Goal: Navigation & Orientation: Find specific page/section

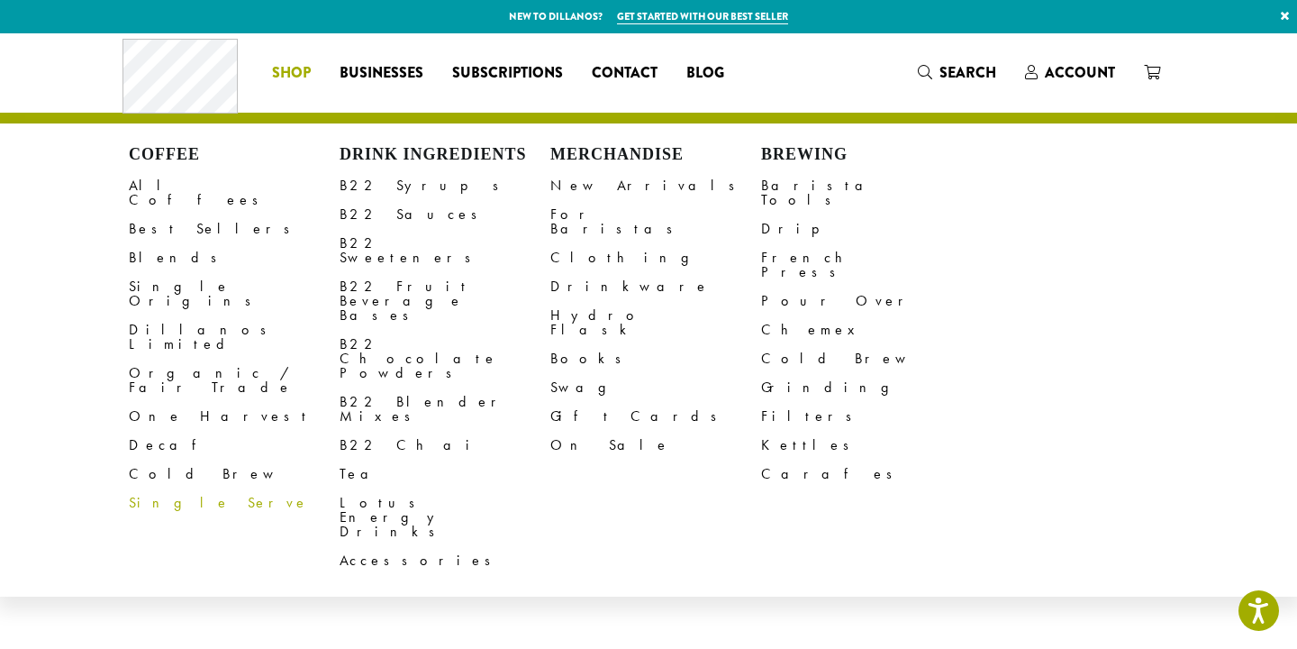
click at [275, 74] on li "Coffee All Coffees Best Sellers Blends Single Origins Dillanos Limited Organic …" at bounding box center [292, 73] width 68 height 29
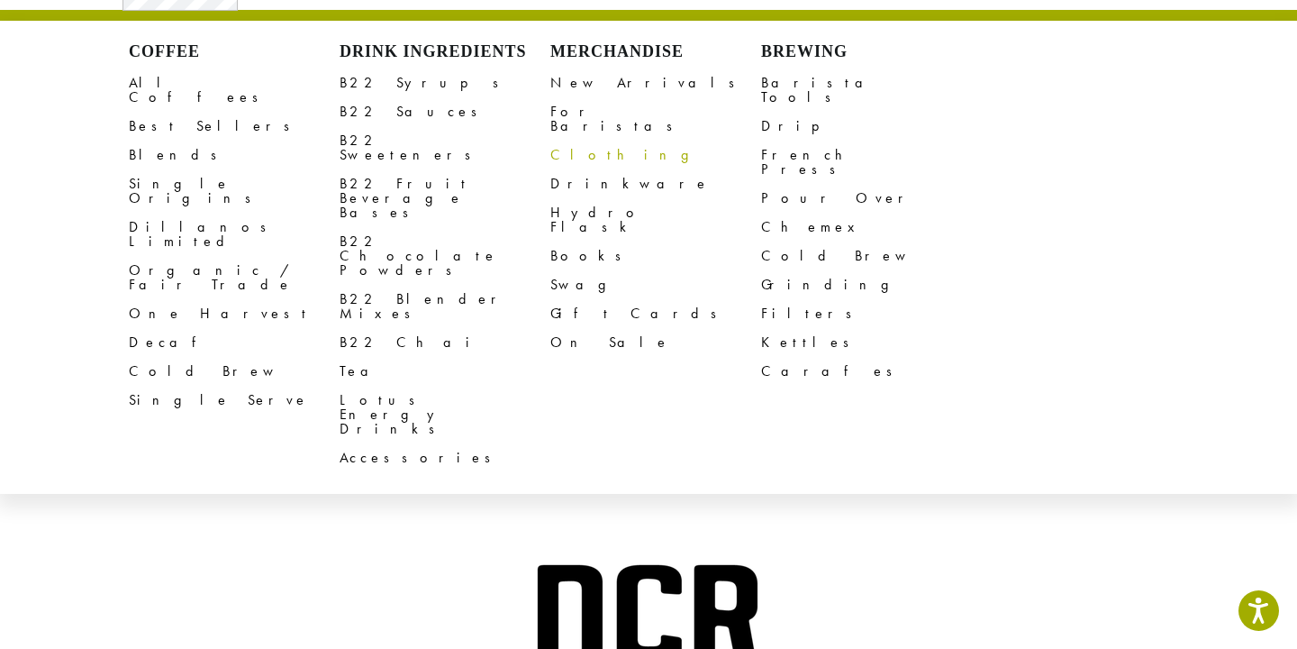
scroll to position [77, 0]
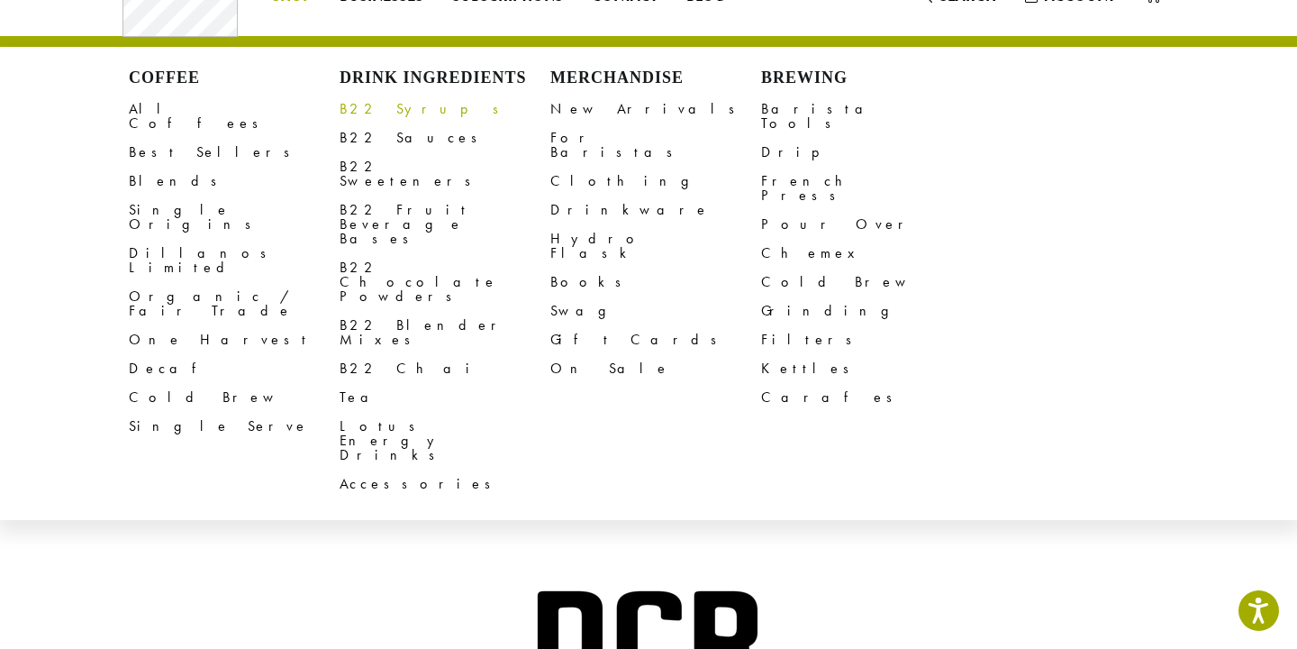
click at [393, 108] on link "B22 Syrups" at bounding box center [445, 109] width 211 height 29
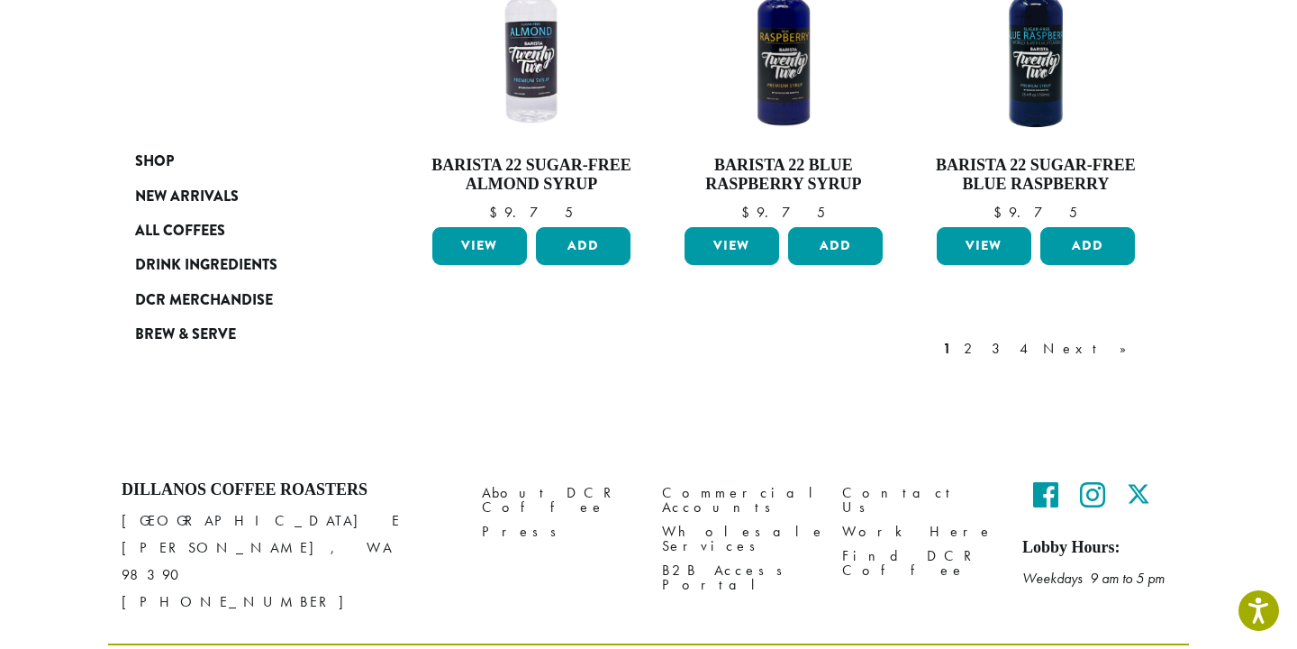
scroll to position [1698, 0]
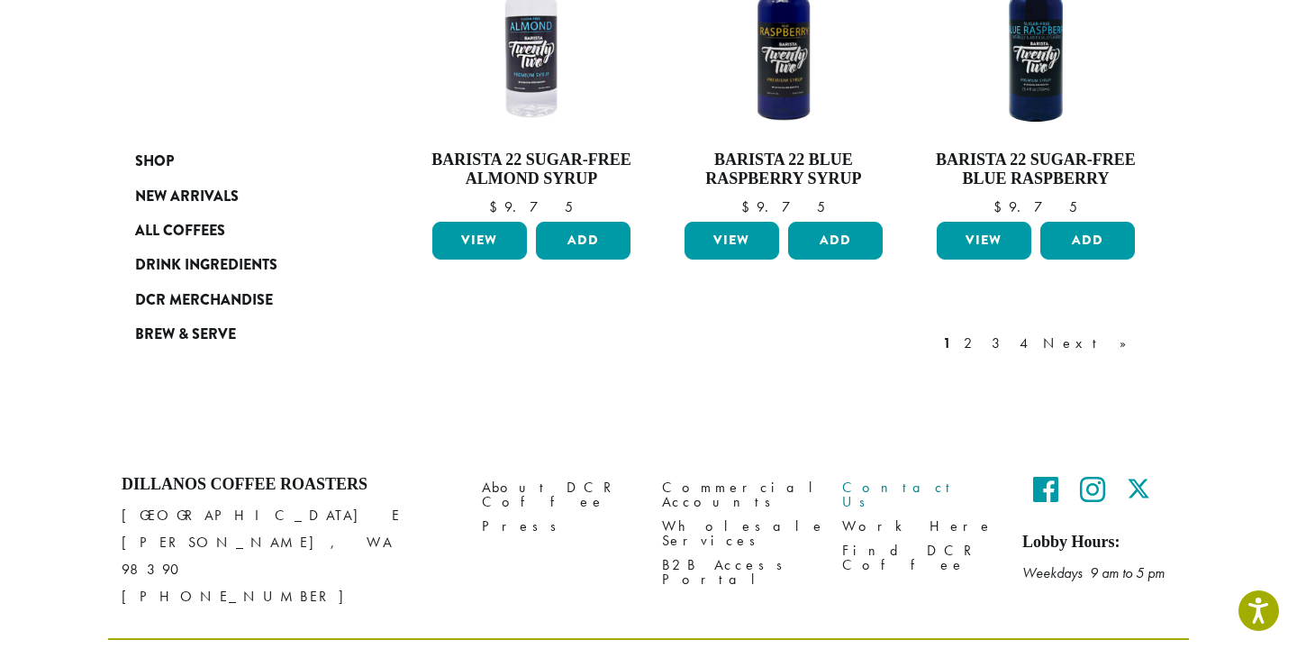
click at [880, 475] on link "Contact Us" at bounding box center [918, 494] width 153 height 39
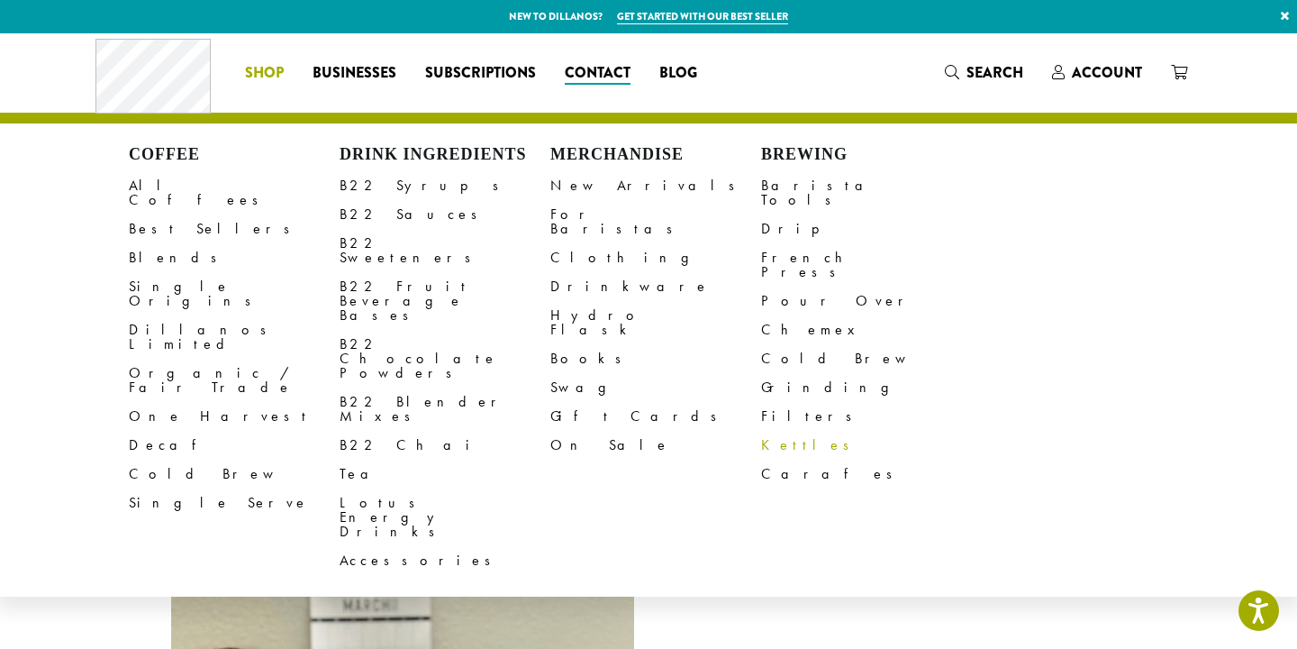
click at [777, 431] on link "Kettles" at bounding box center [866, 445] width 211 height 29
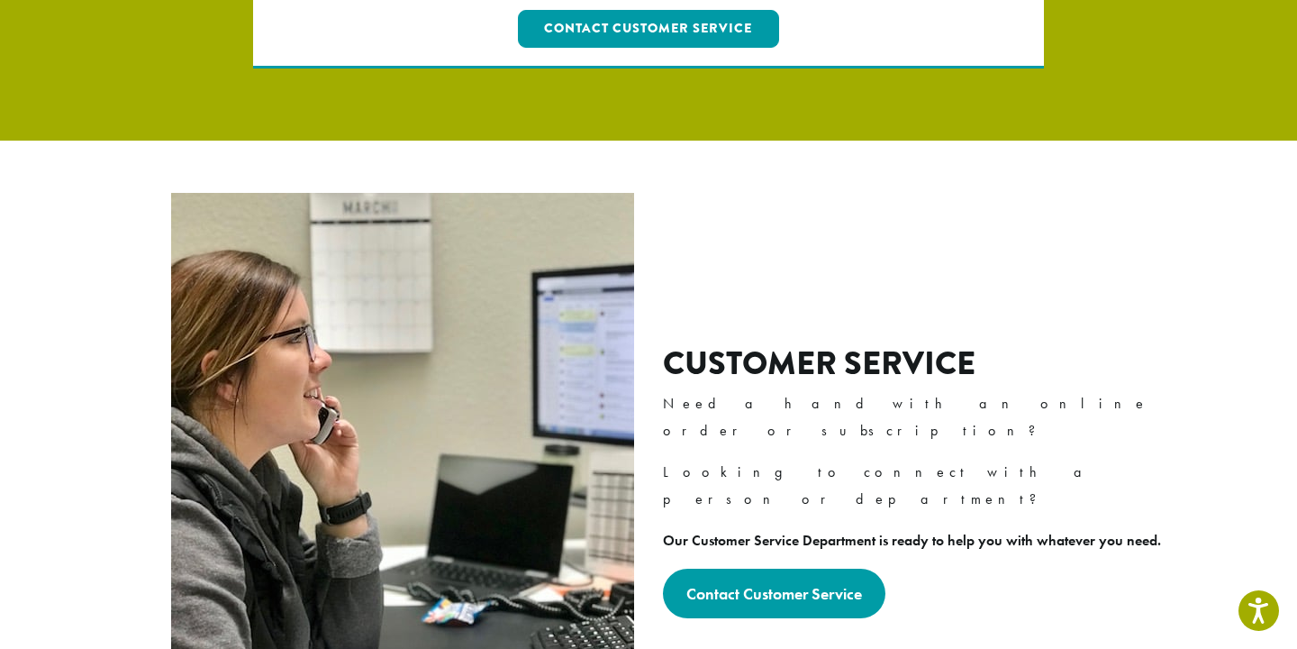
scroll to position [475, 0]
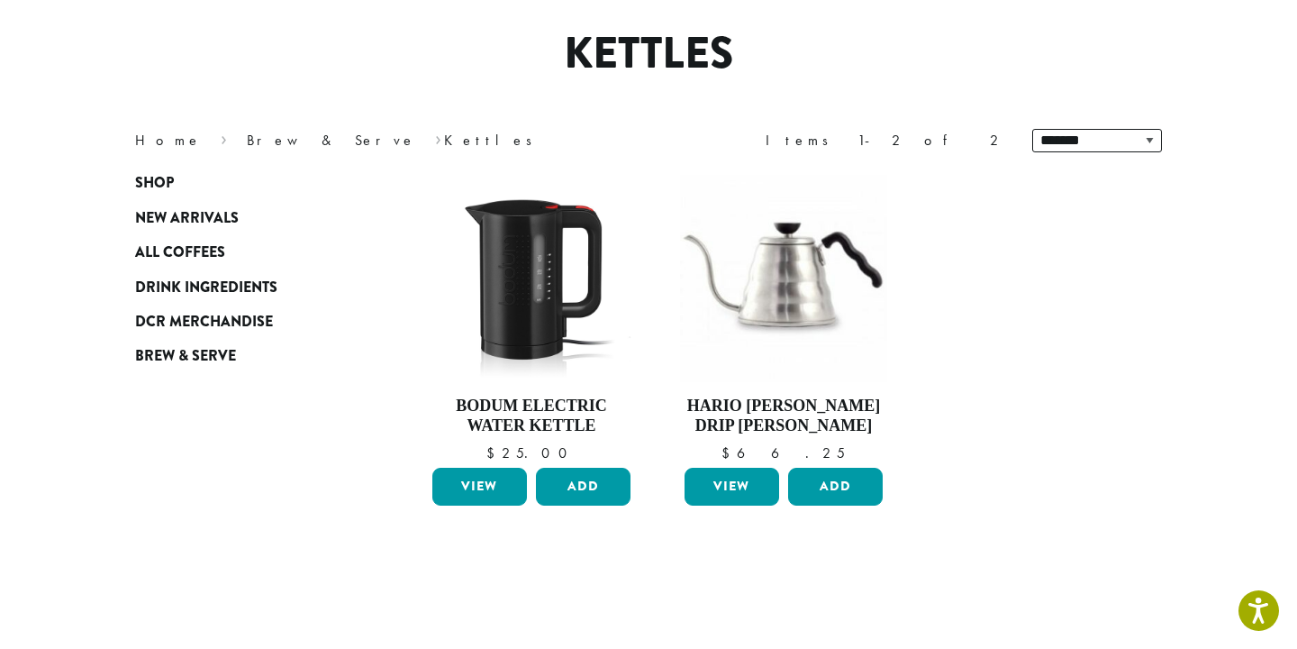
scroll to position [151, 0]
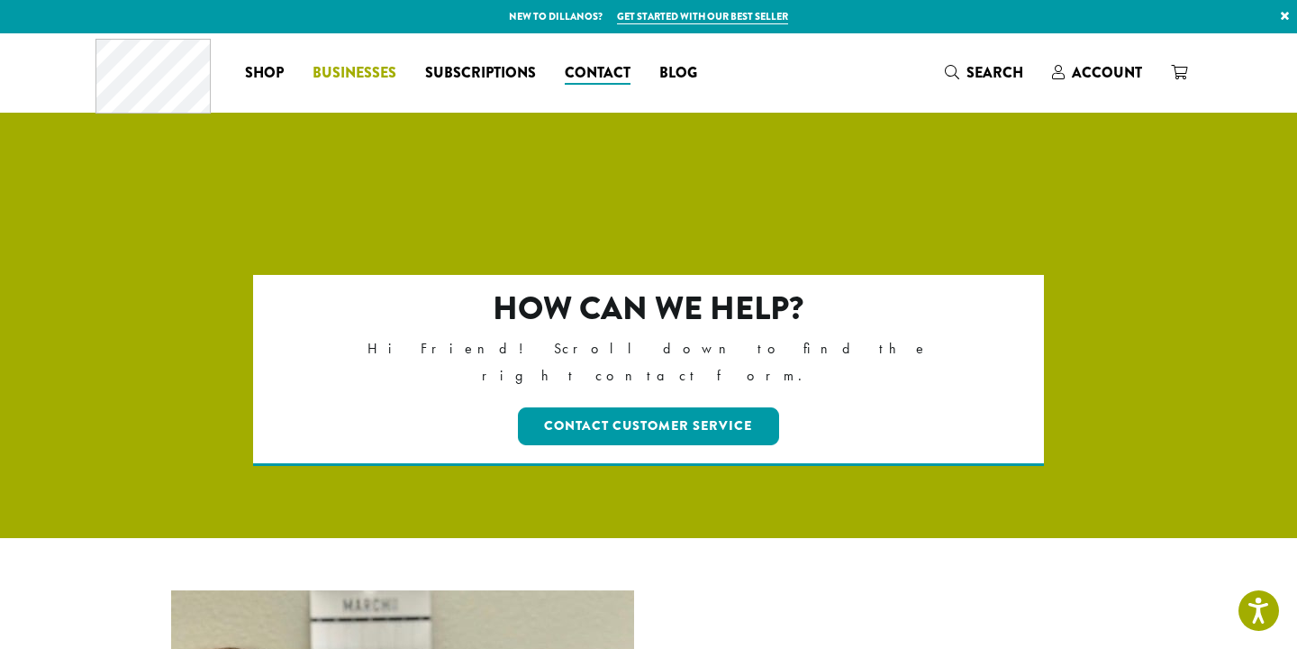
click at [390, 72] on span "Businesses" at bounding box center [355, 73] width 84 height 23
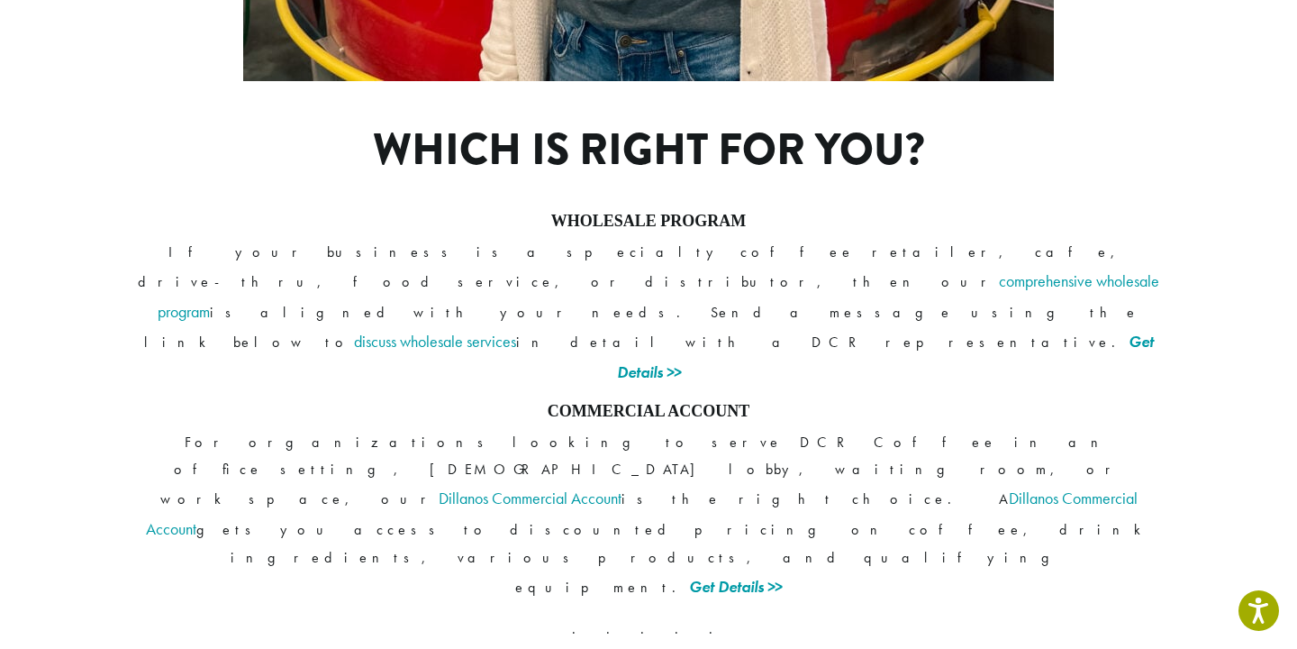
scroll to position [1417, 0]
